Goal: Find specific page/section: Find specific page/section

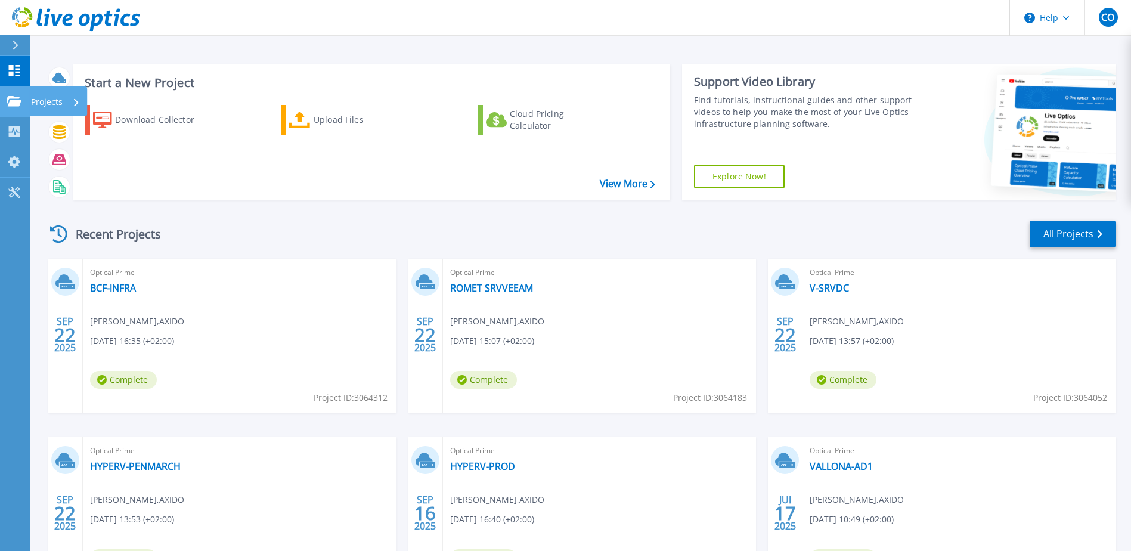
click at [18, 100] on icon at bounding box center [14, 101] width 14 height 10
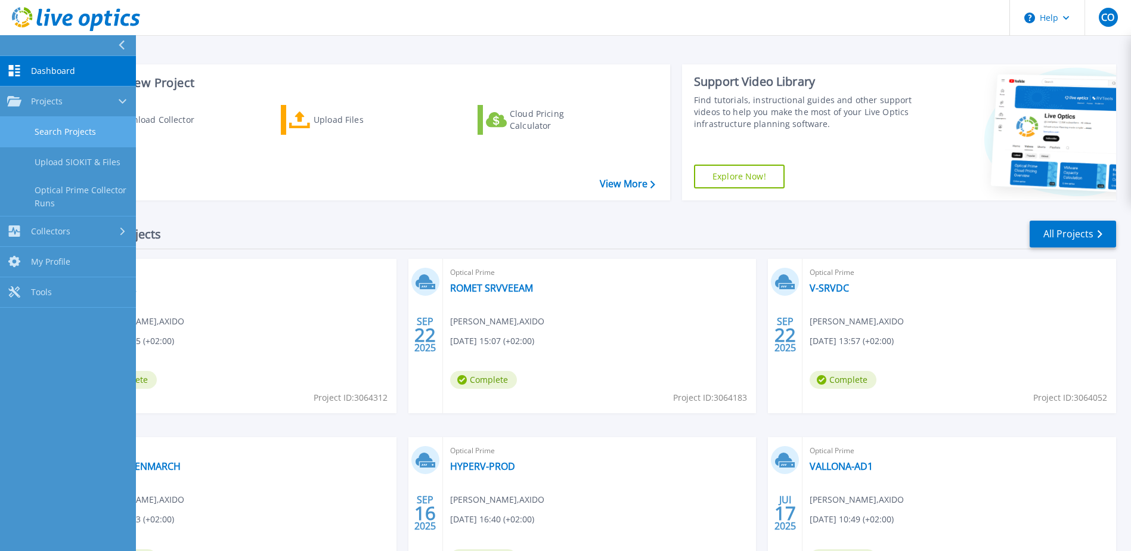
click at [110, 138] on link "Search Projects" at bounding box center [68, 132] width 136 height 30
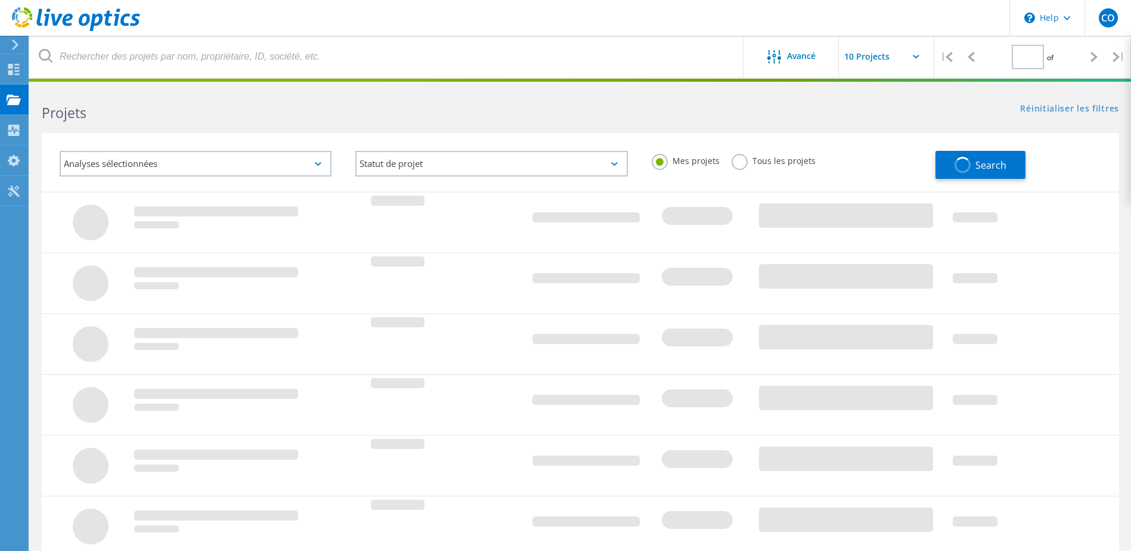
type input "1"
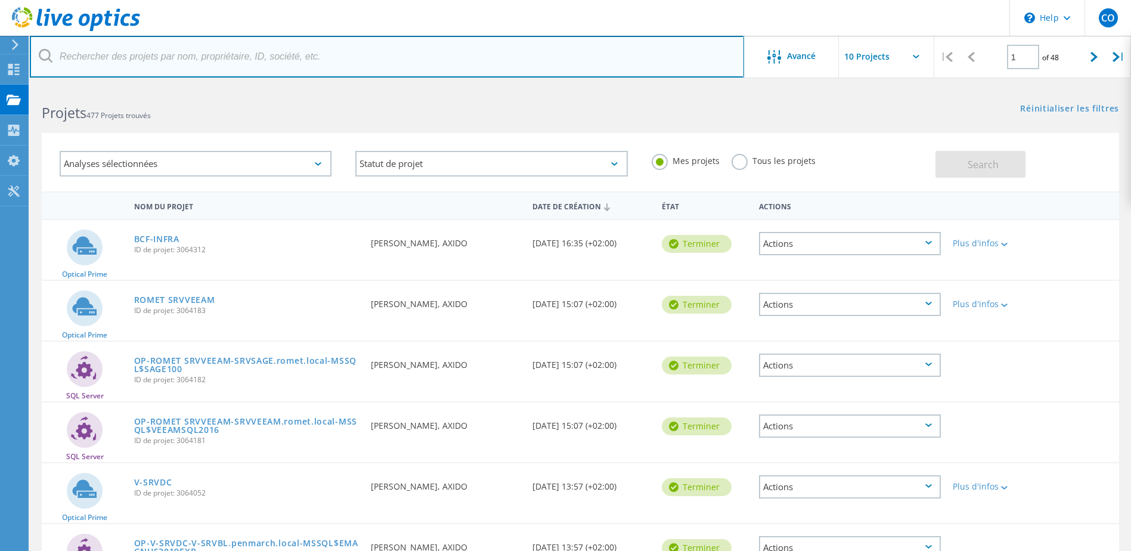
drag, startPoint x: 225, startPoint y: 52, endPoint x: 230, endPoint y: 59, distance: 7.8
click at [225, 52] on input "text" at bounding box center [387, 57] width 714 height 42
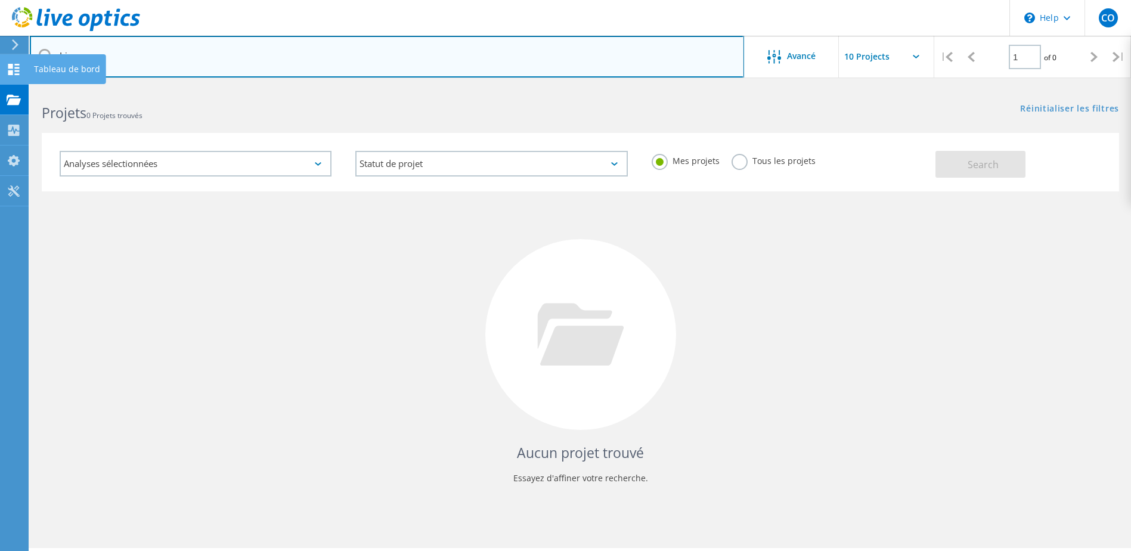
drag, startPoint x: 237, startPoint y: 58, endPoint x: 0, endPoint y: 69, distance: 237.0
click at [0, 69] on html "\n Help Explore Helpful Articles Contact Support CO Utilisateur final [PERSON_N…" at bounding box center [565, 292] width 1131 height 584
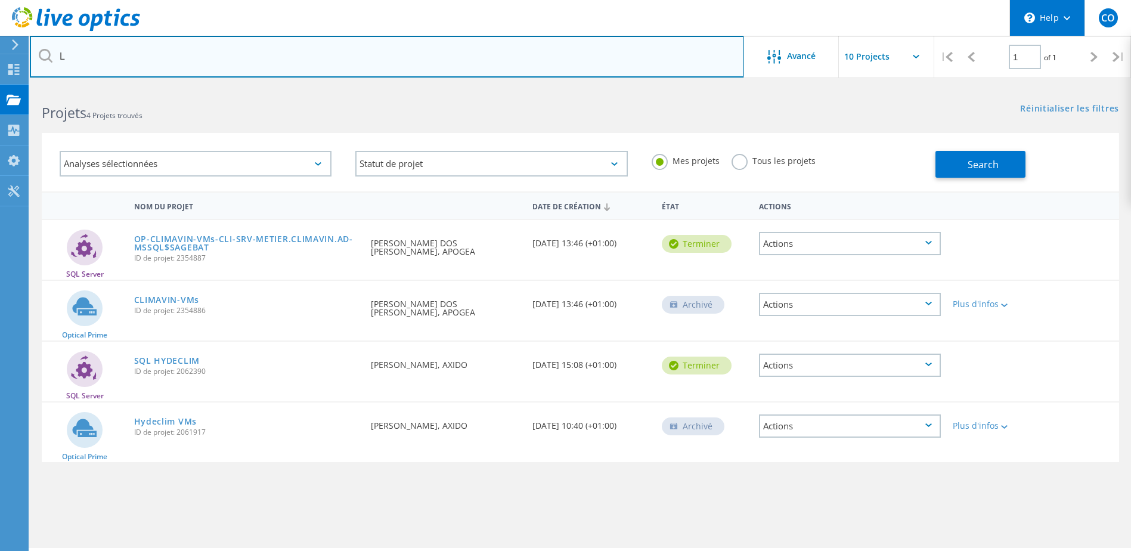
type input "L"
